Goal: Task Accomplishment & Management: Use online tool/utility

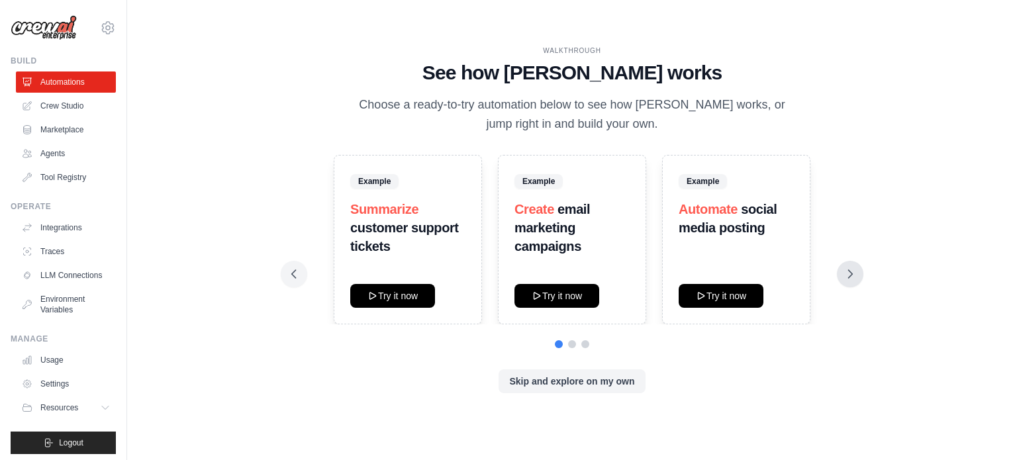
click at [858, 269] on button at bounding box center [850, 274] width 26 height 26
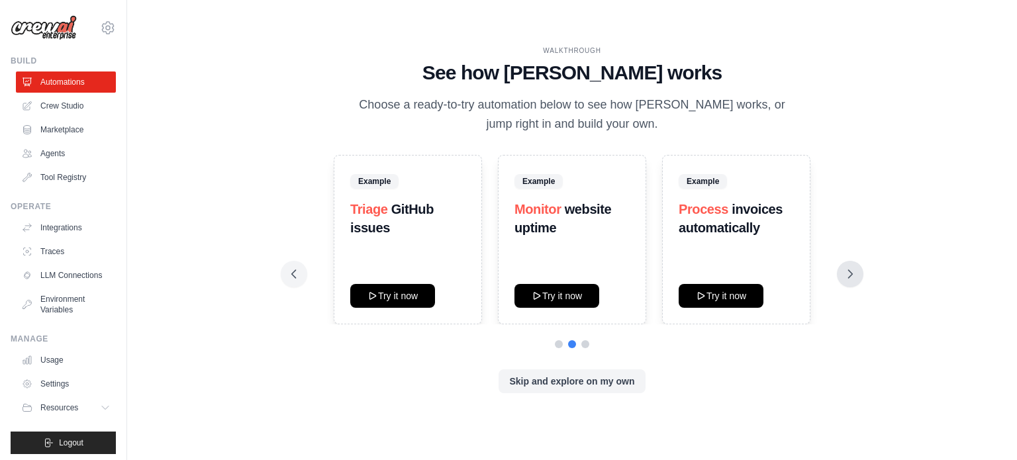
click at [858, 269] on button at bounding box center [850, 274] width 26 height 26
click at [552, 381] on button "Skip and explore on my own" at bounding box center [572, 381] width 146 height 24
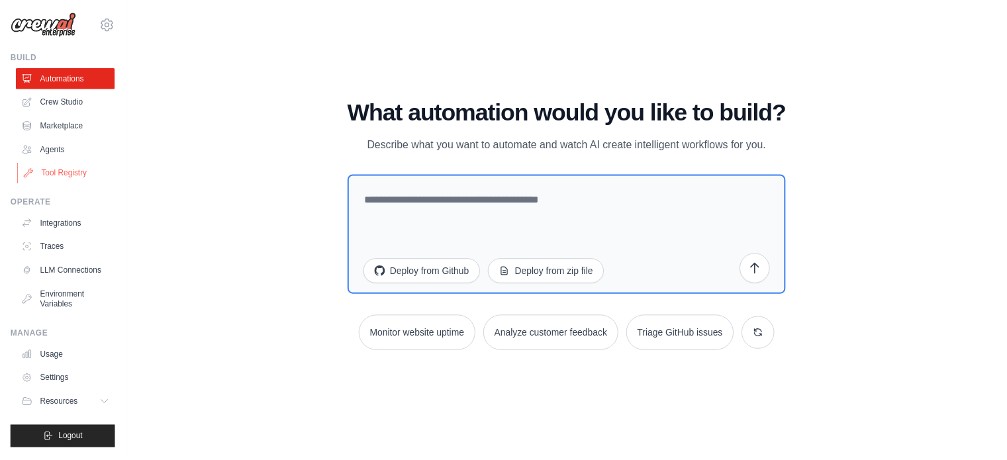
scroll to position [15, 0]
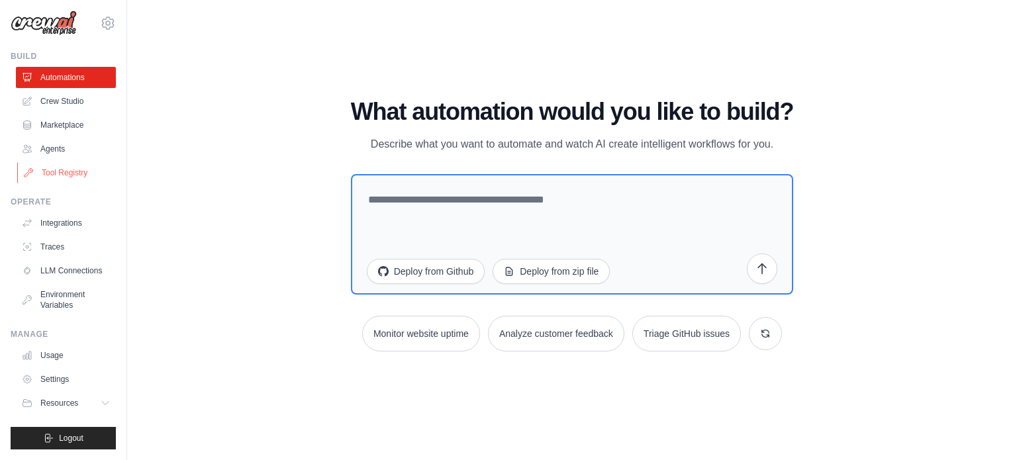
click at [79, 167] on link "Tool Registry" at bounding box center [67, 172] width 100 height 21
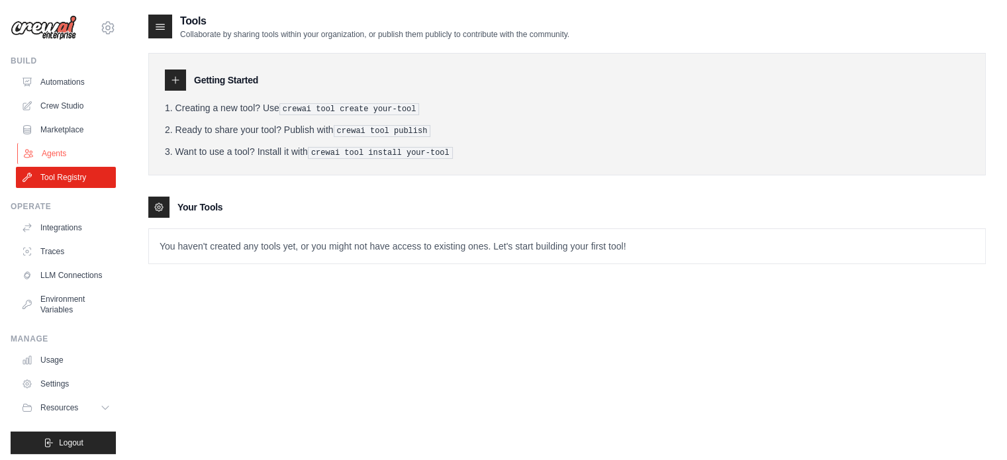
click at [77, 155] on link "Agents" at bounding box center [67, 153] width 100 height 21
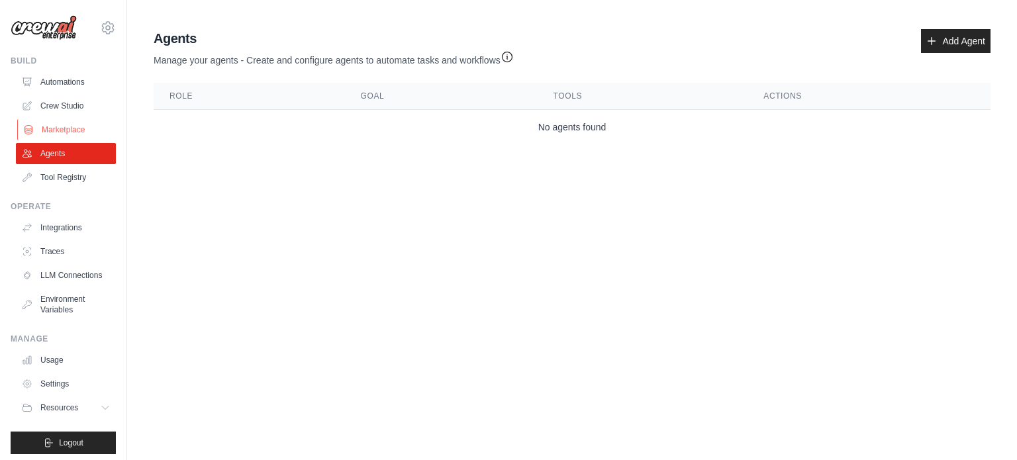
click at [73, 129] on link "Marketplace" at bounding box center [67, 129] width 100 height 21
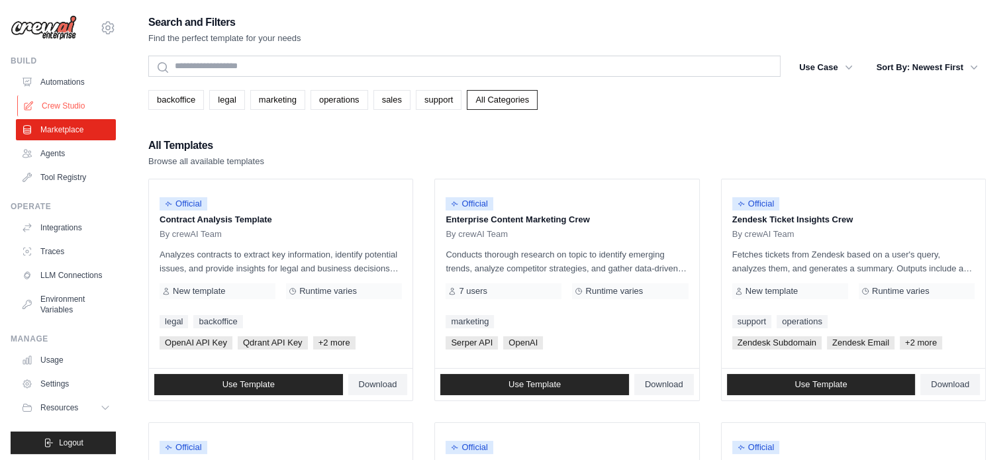
click at [74, 110] on link "Crew Studio" at bounding box center [67, 105] width 100 height 21
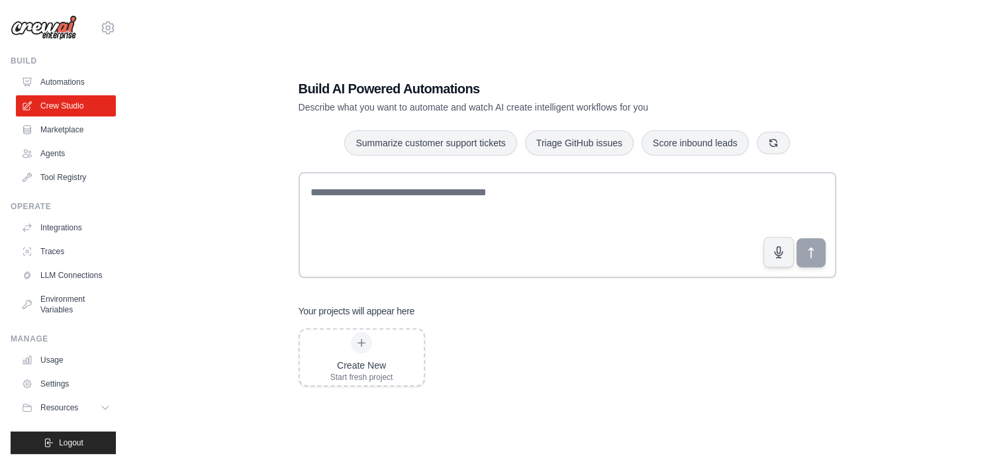
scroll to position [26, 0]
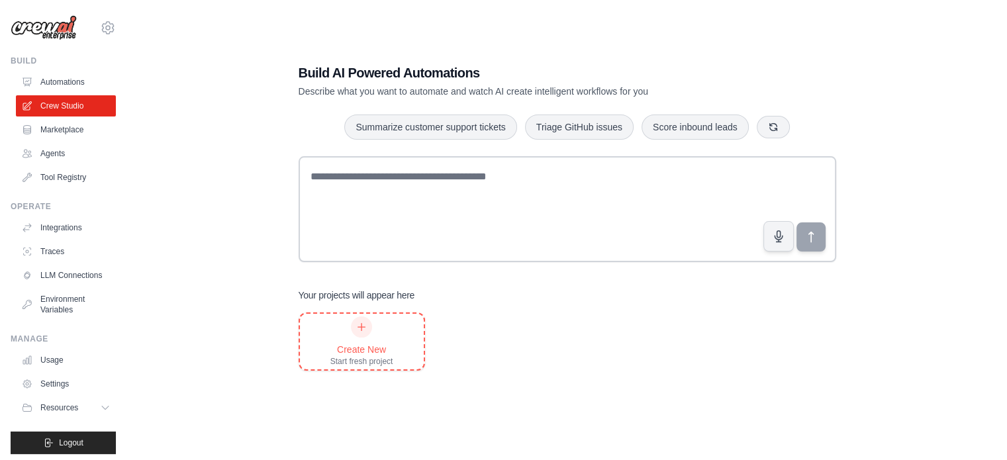
click at [364, 332] on div at bounding box center [361, 327] width 21 height 21
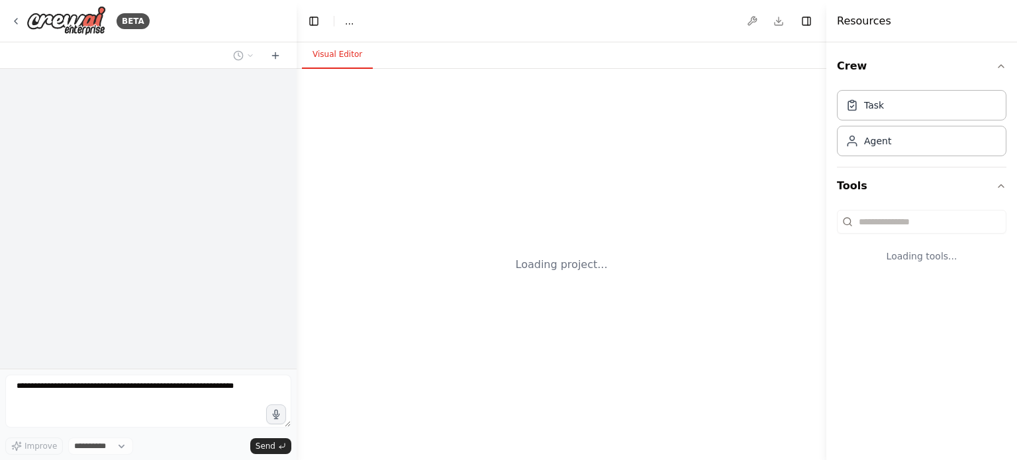
select select "****"
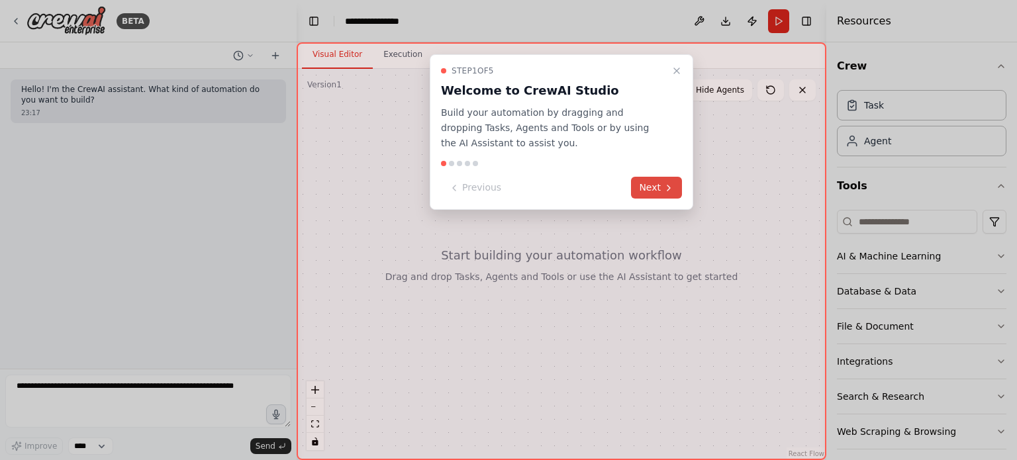
click at [658, 183] on button "Next" at bounding box center [656, 188] width 51 height 22
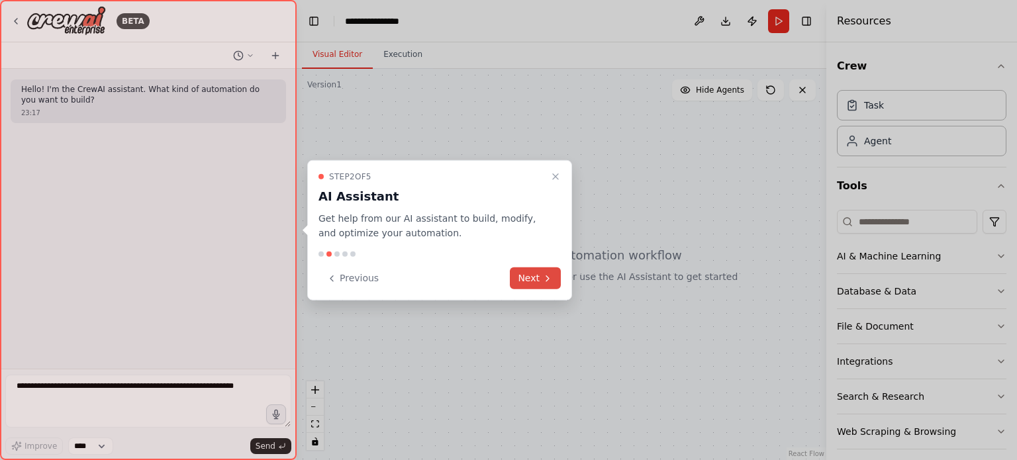
click at [550, 276] on icon at bounding box center [547, 278] width 11 height 11
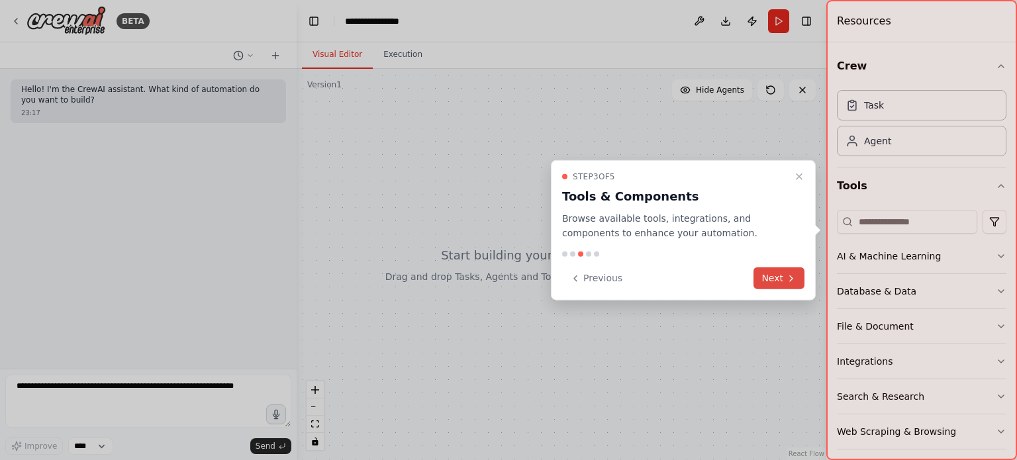
click at [767, 277] on button "Next" at bounding box center [779, 279] width 51 height 22
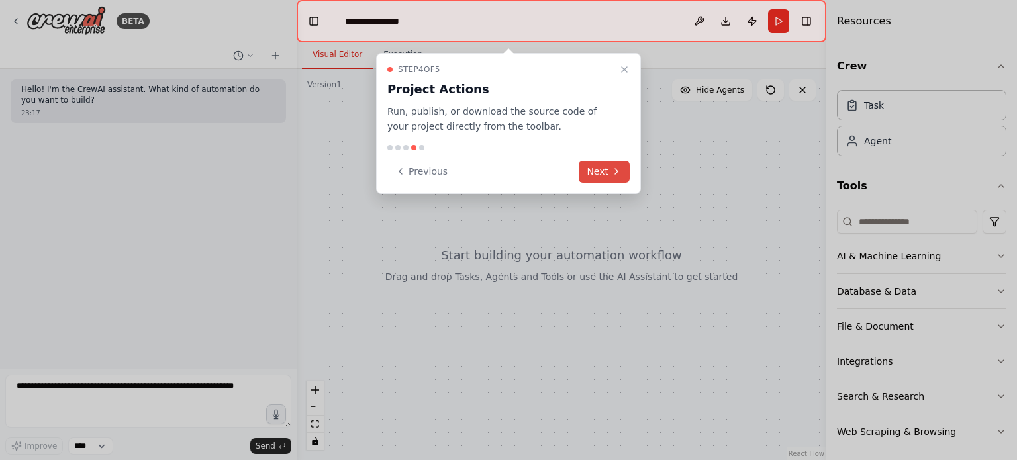
click at [601, 161] on button "Next" at bounding box center [604, 172] width 51 height 22
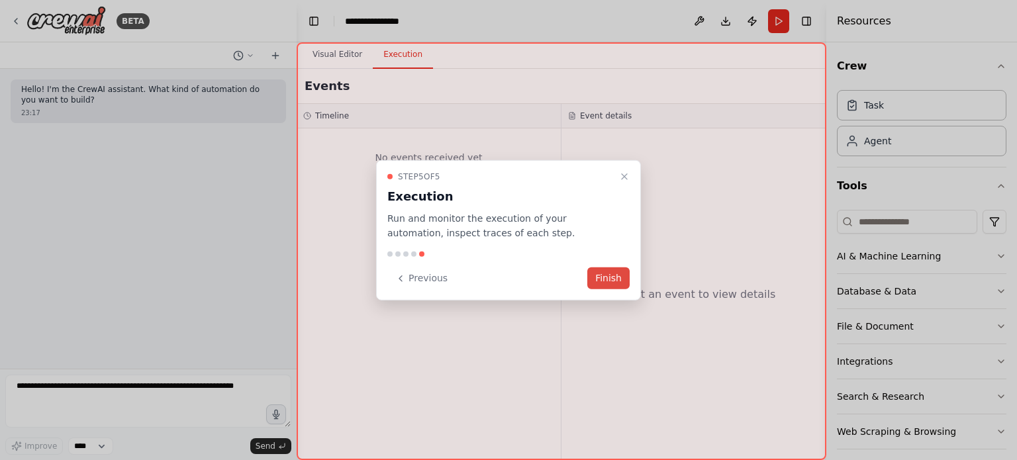
click at [603, 274] on button "Finish" at bounding box center [608, 279] width 42 height 22
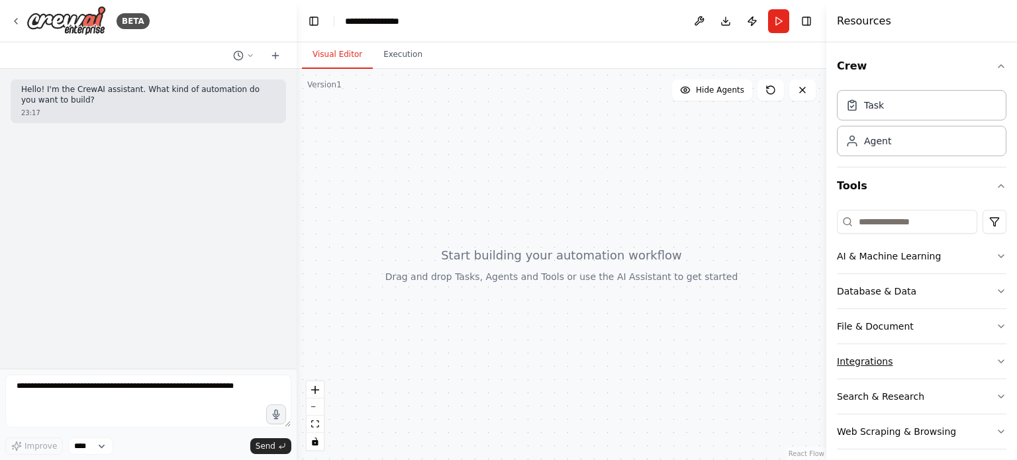
scroll to position [9, 0]
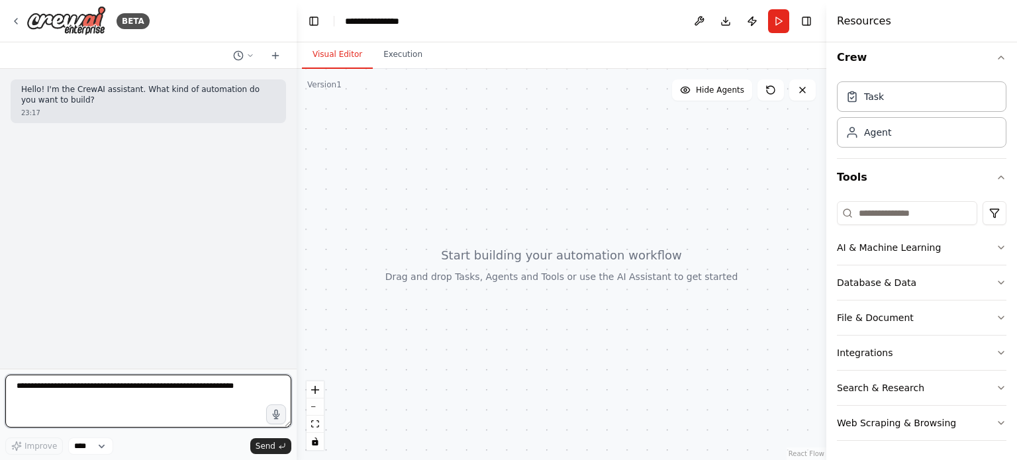
click at [165, 427] on textarea at bounding box center [148, 401] width 286 height 53
type textarea "**********"
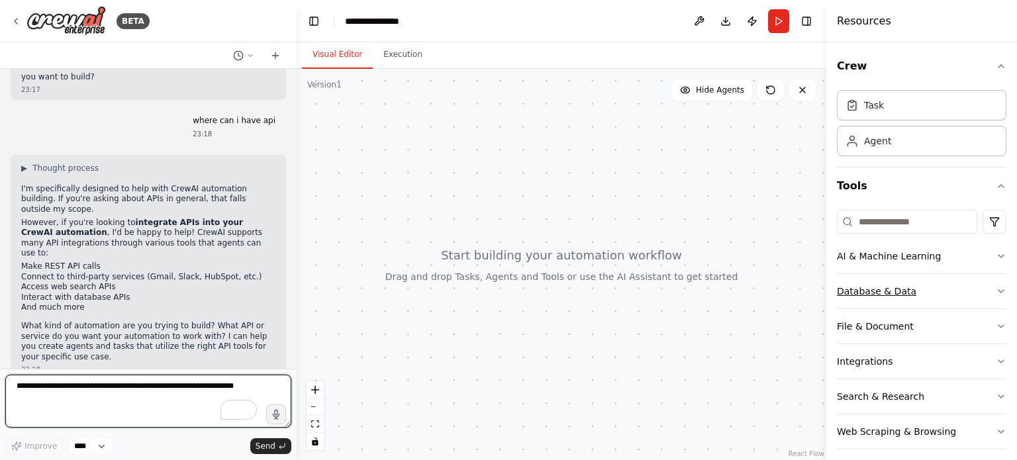
scroll to position [0, 0]
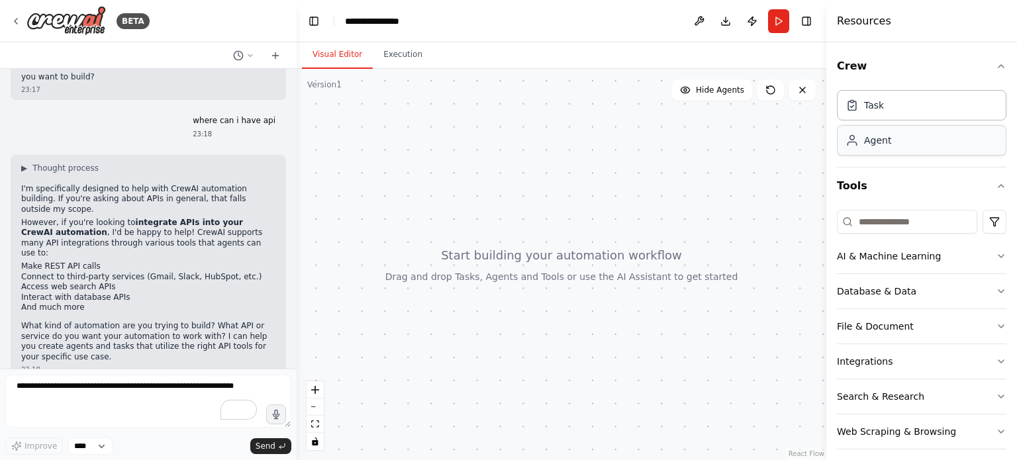
click at [893, 147] on div "Agent" at bounding box center [922, 140] width 170 height 30
click at [897, 141] on div "Agent" at bounding box center [922, 140] width 170 height 30
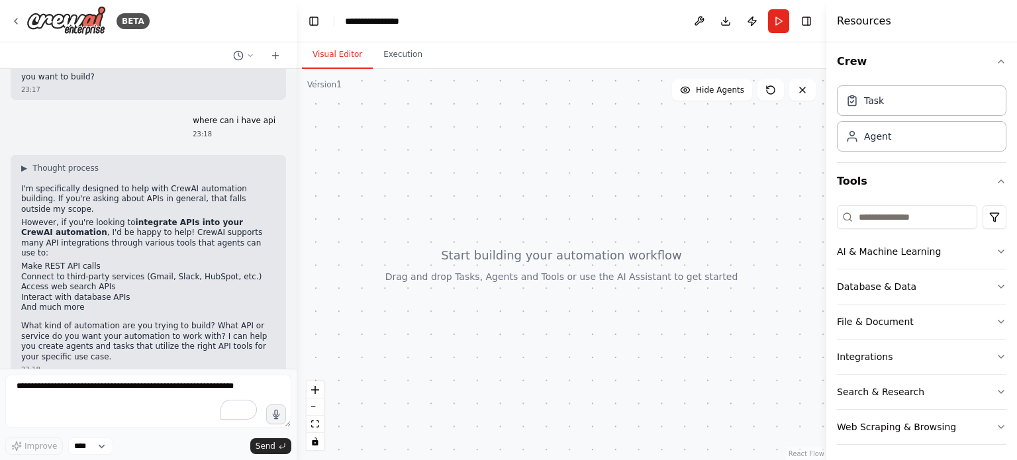
scroll to position [9, 0]
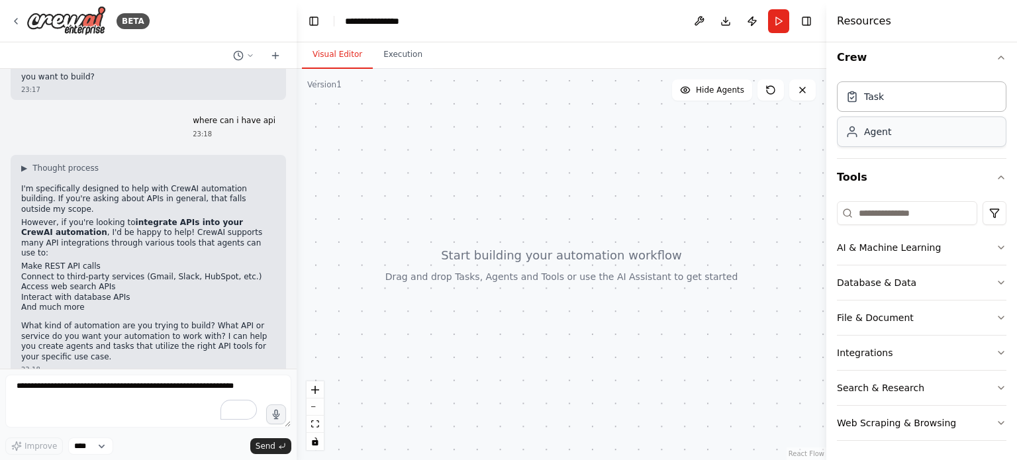
click at [873, 126] on div "Agent" at bounding box center [877, 131] width 27 height 13
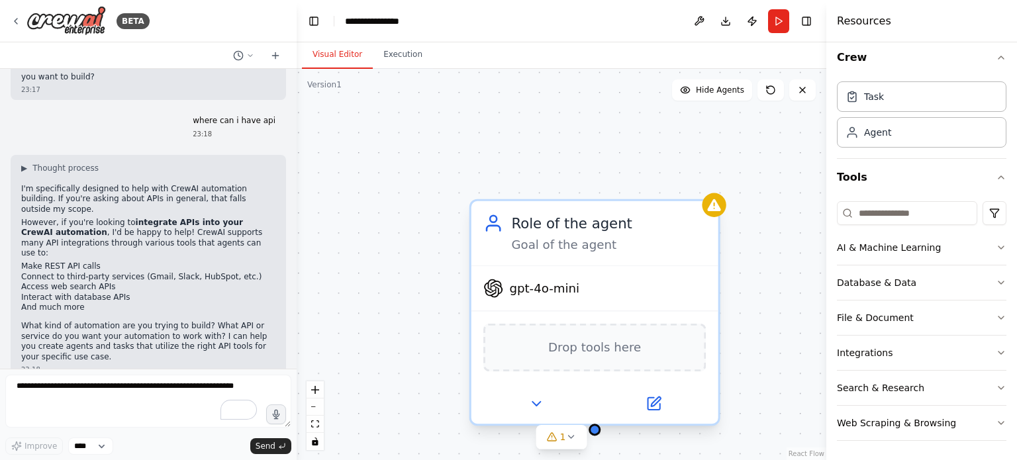
click at [558, 293] on span "gpt-4o-mini" at bounding box center [544, 288] width 70 height 16
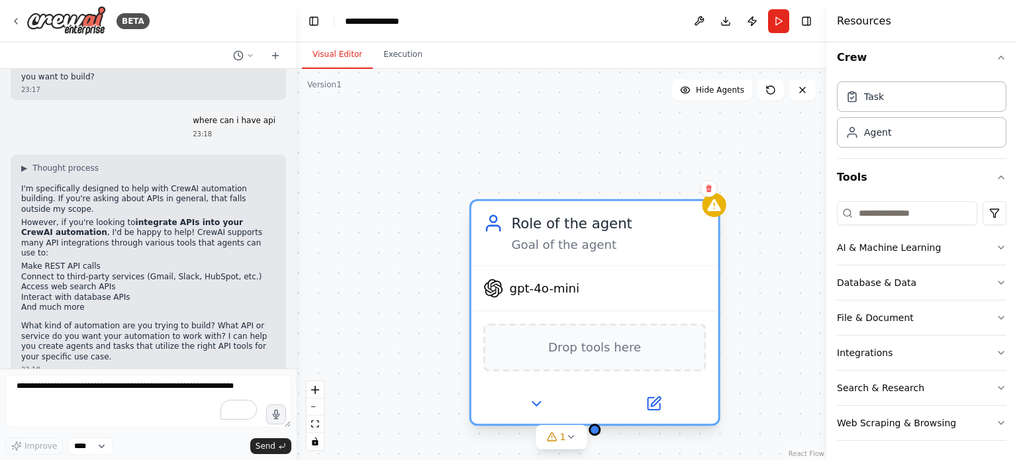
click at [558, 293] on span "gpt-4o-mini" at bounding box center [544, 288] width 70 height 16
click at [670, 346] on div "Drop tools here" at bounding box center [594, 348] width 223 height 48
click at [544, 398] on button at bounding box center [535, 404] width 113 height 24
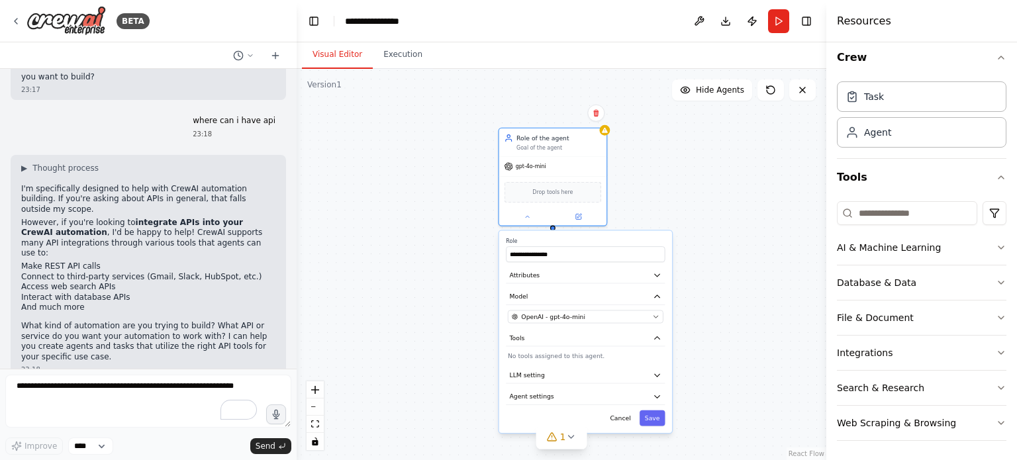
drag, startPoint x: 652, startPoint y: 365, endPoint x: 616, endPoint y: 203, distance: 165.6
click at [616, 203] on div "**********" at bounding box center [562, 264] width 530 height 391
click at [580, 400] on button "Agent settings" at bounding box center [585, 397] width 159 height 16
click at [597, 119] on icon at bounding box center [595, 116] width 5 height 7
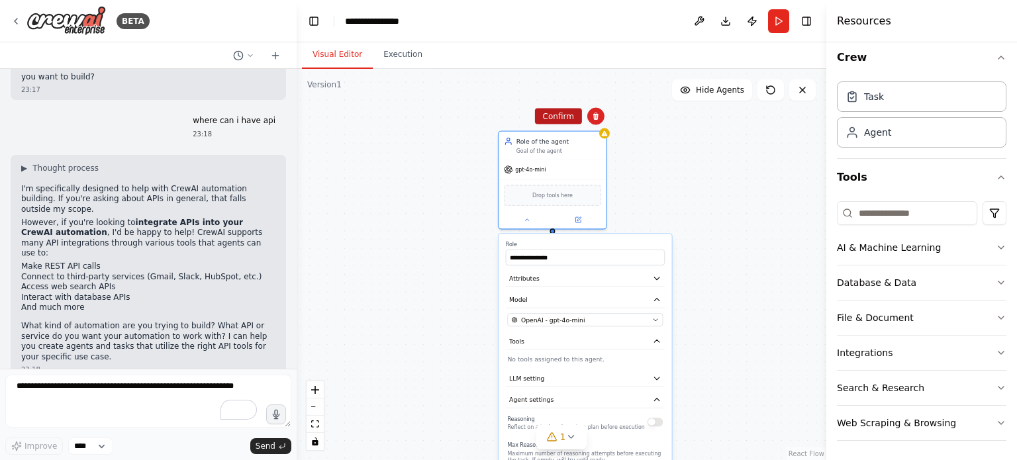
click at [567, 116] on button "Confirm" at bounding box center [558, 117] width 47 height 16
